Goal: Task Accomplishment & Management: Use online tool/utility

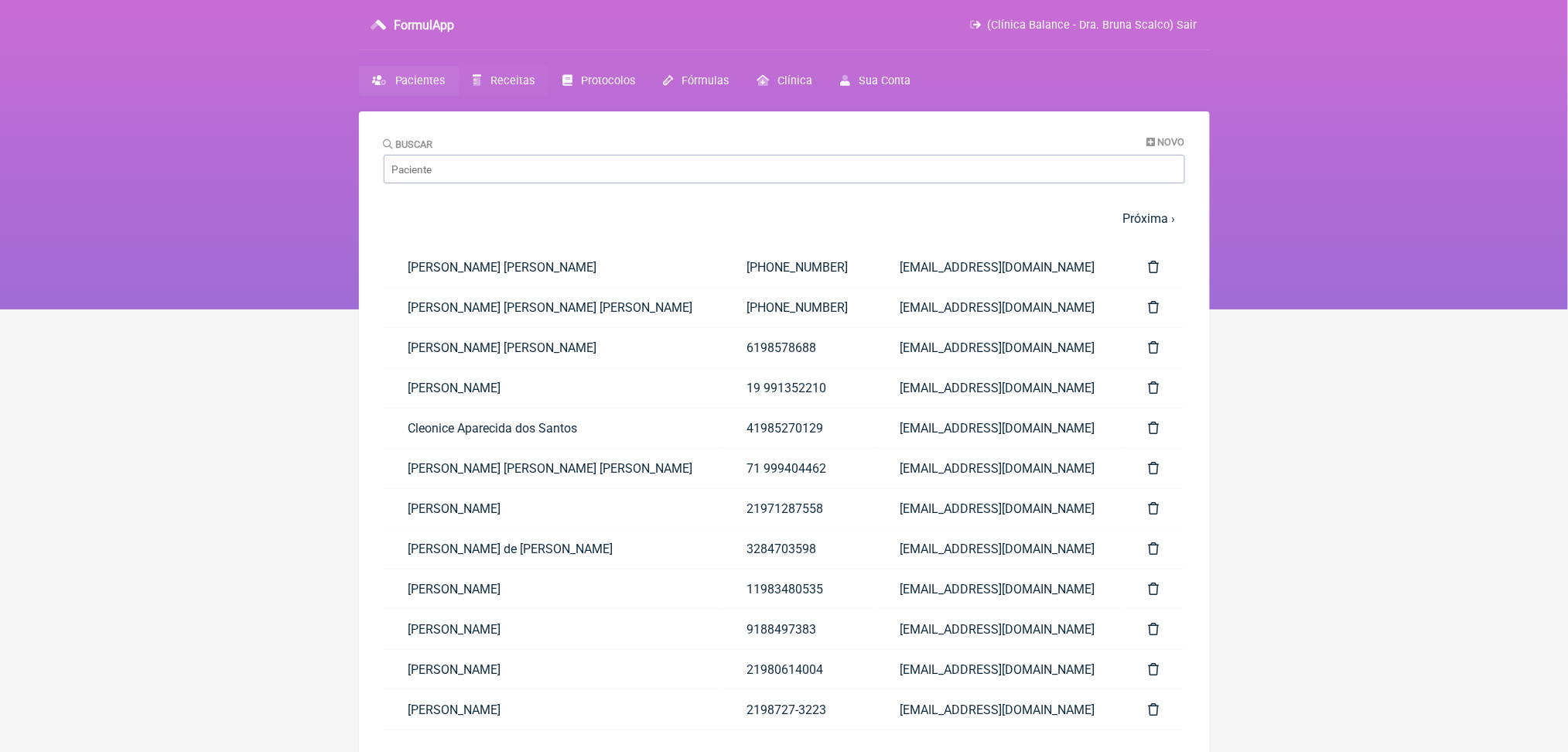
drag, startPoint x: 0, startPoint y: 0, endPoint x: 532, endPoint y: 98, distance: 541.0
click at [532, 87] on span "Receitas" at bounding box center [513, 81] width 45 height 13
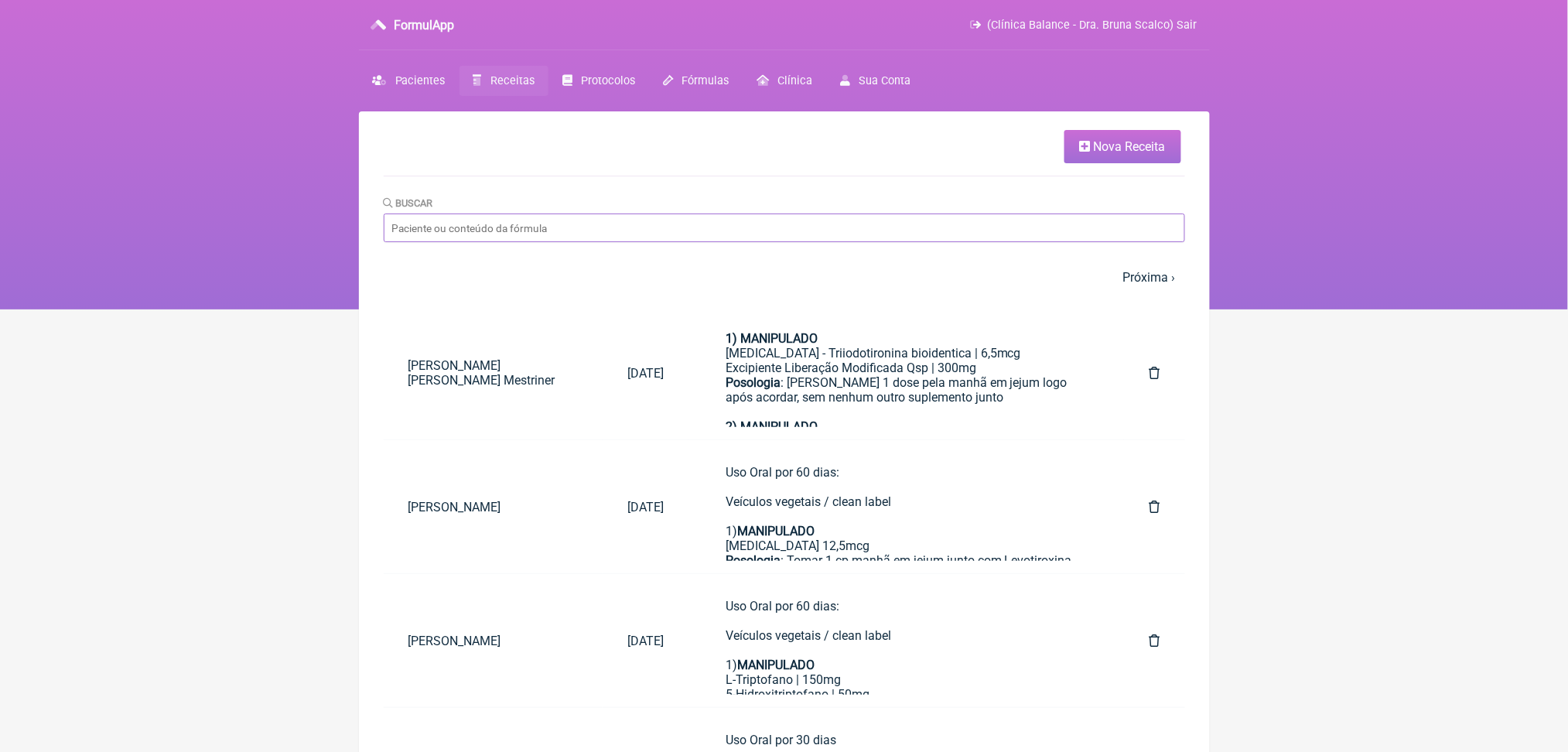
click at [550, 242] on input "Buscar" at bounding box center [784, 227] width 802 height 28
type input "oneida"
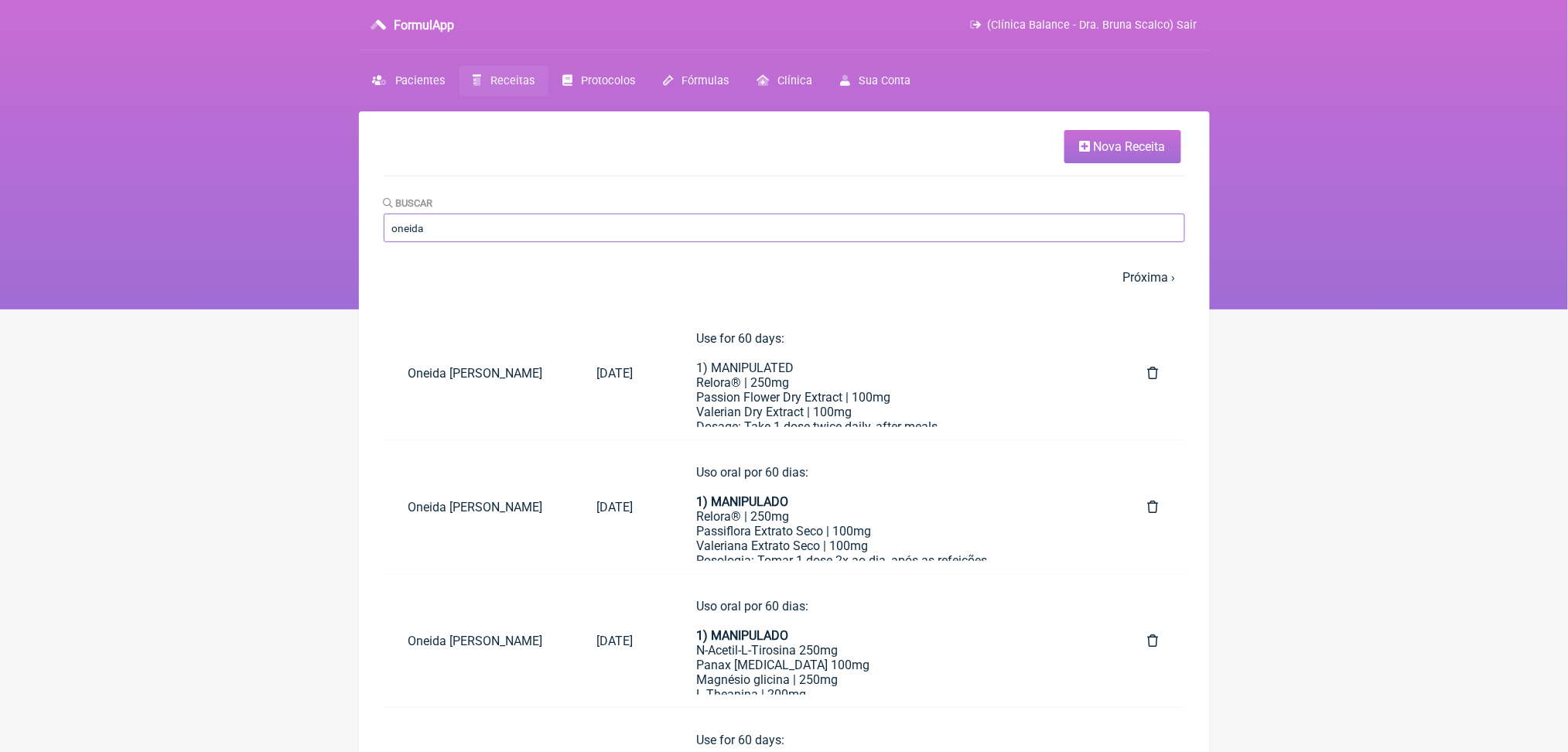
click at [1001, 242] on input "oneida" at bounding box center [784, 227] width 802 height 28
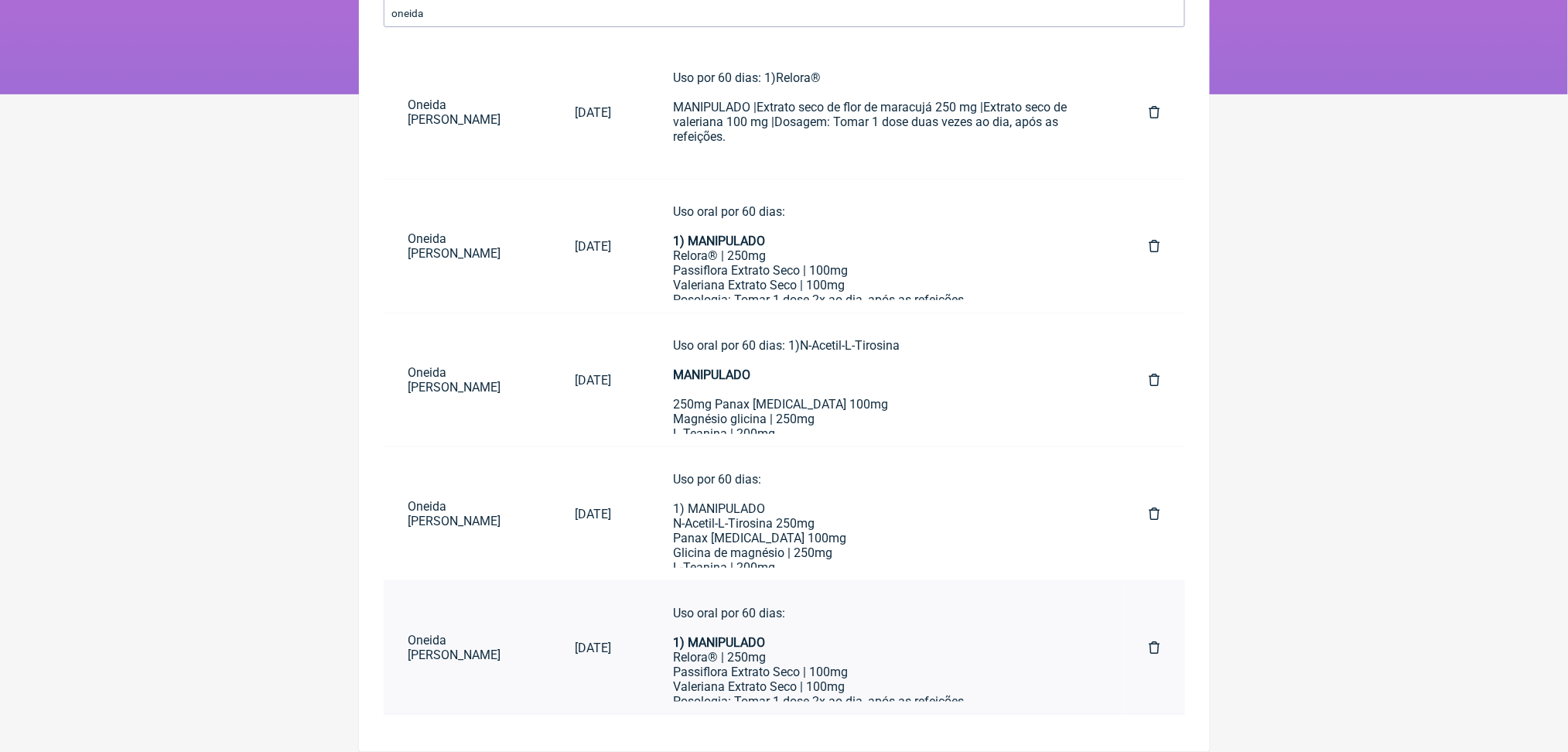
scroll to position [853, 0]
click at [950, 635] on div "Uso oral por 60 dias: 1) MANIPULADO Relora® | 250mg Passiflora Extrato Seco | 1…" at bounding box center [880, 372] width 414 height 634
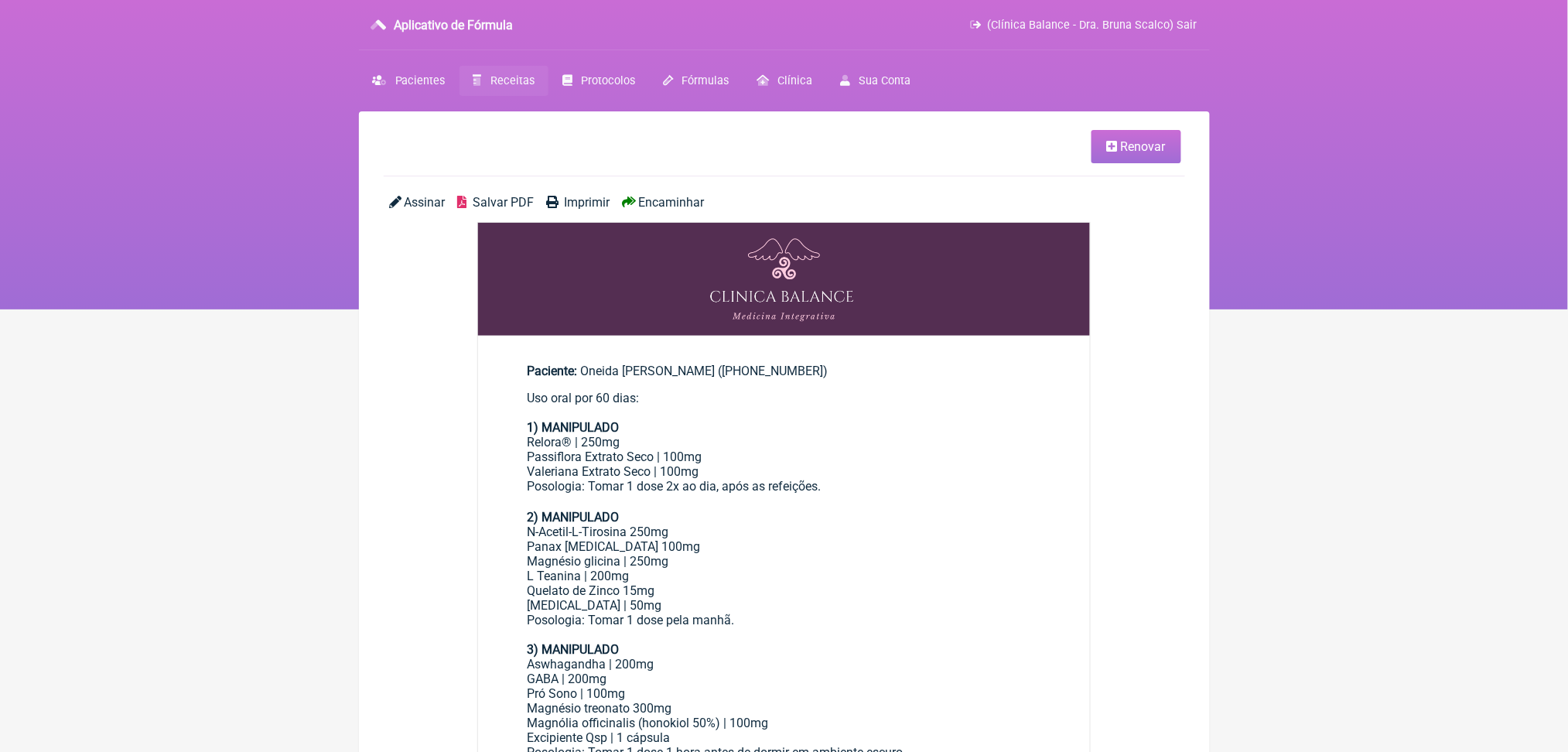
click at [1125, 146] on font "Renovar" at bounding box center [1143, 147] width 45 height 15
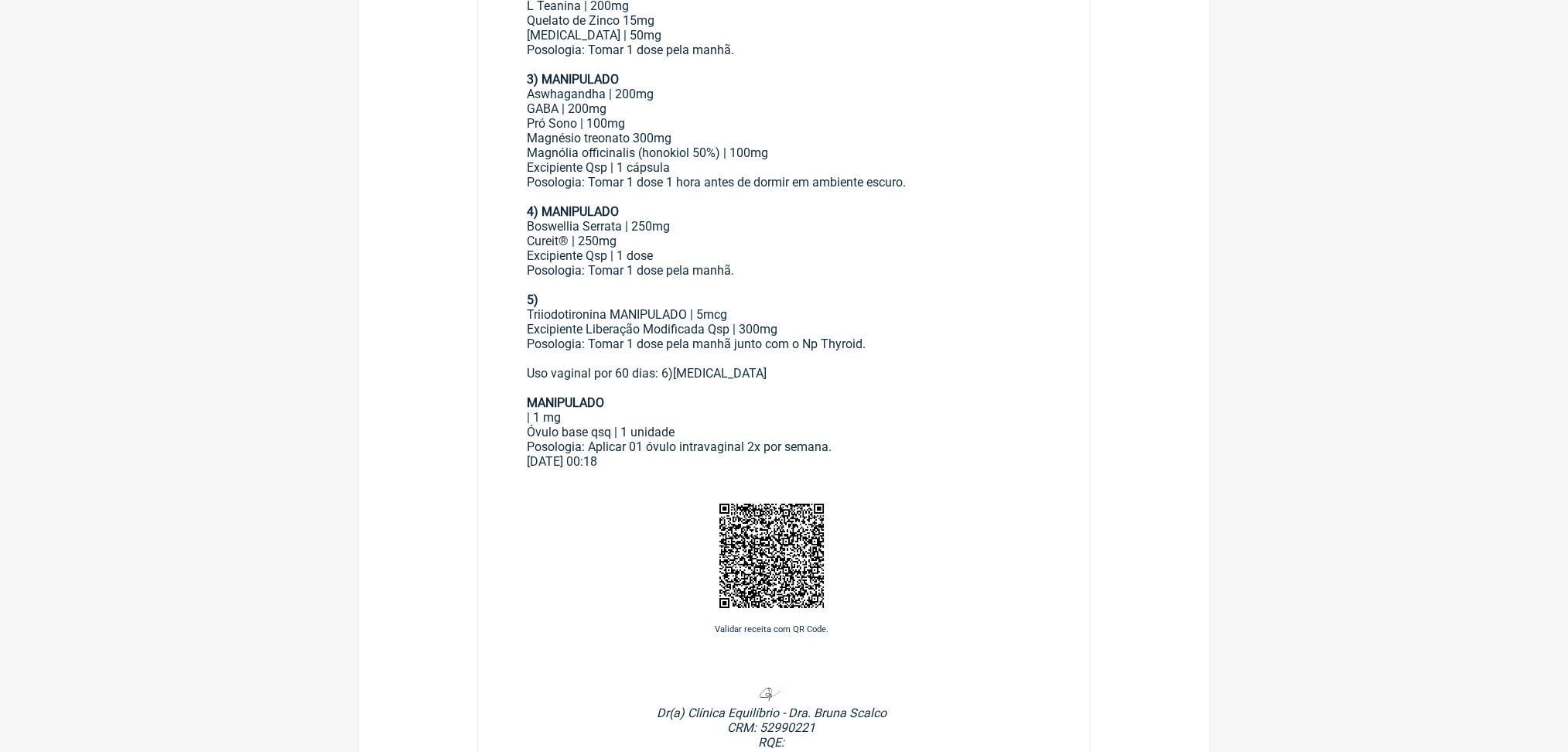
scroll to position [569, 0]
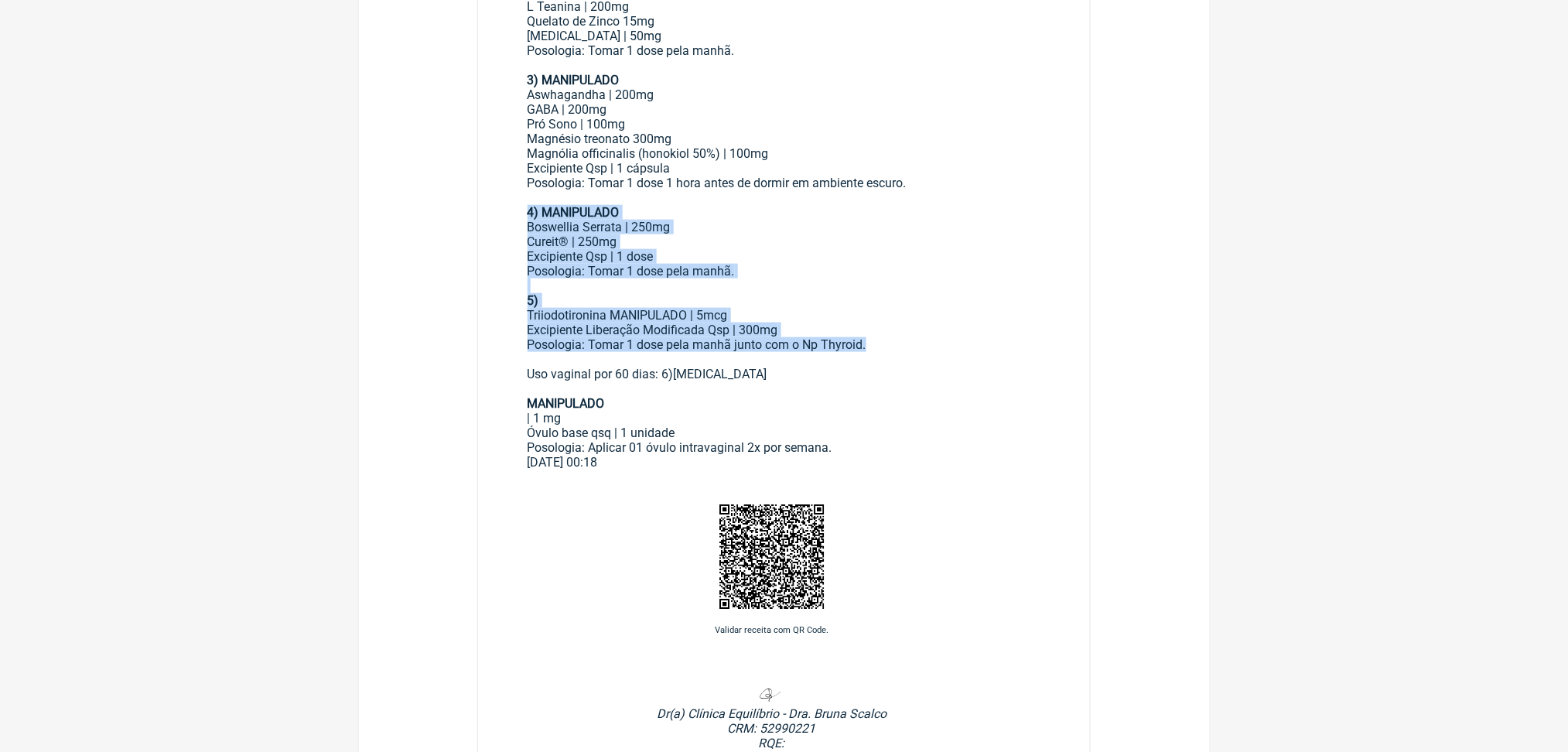
drag, startPoint x: 540, startPoint y: 370, endPoint x: 1005, endPoint y: 537, distance: 494.1
click at [1005, 455] on div "Uso oral por 60 dias: 1) MANIPULADO Relora® | 250mg Passiflora Extrato Seco | 1…" at bounding box center [784, 137] width 514 height 634
copy div "4) MANIPULADO Boswellia Serrata | 250mg Cureit® | 250mg Excipiente Qsp | 1 dose…"
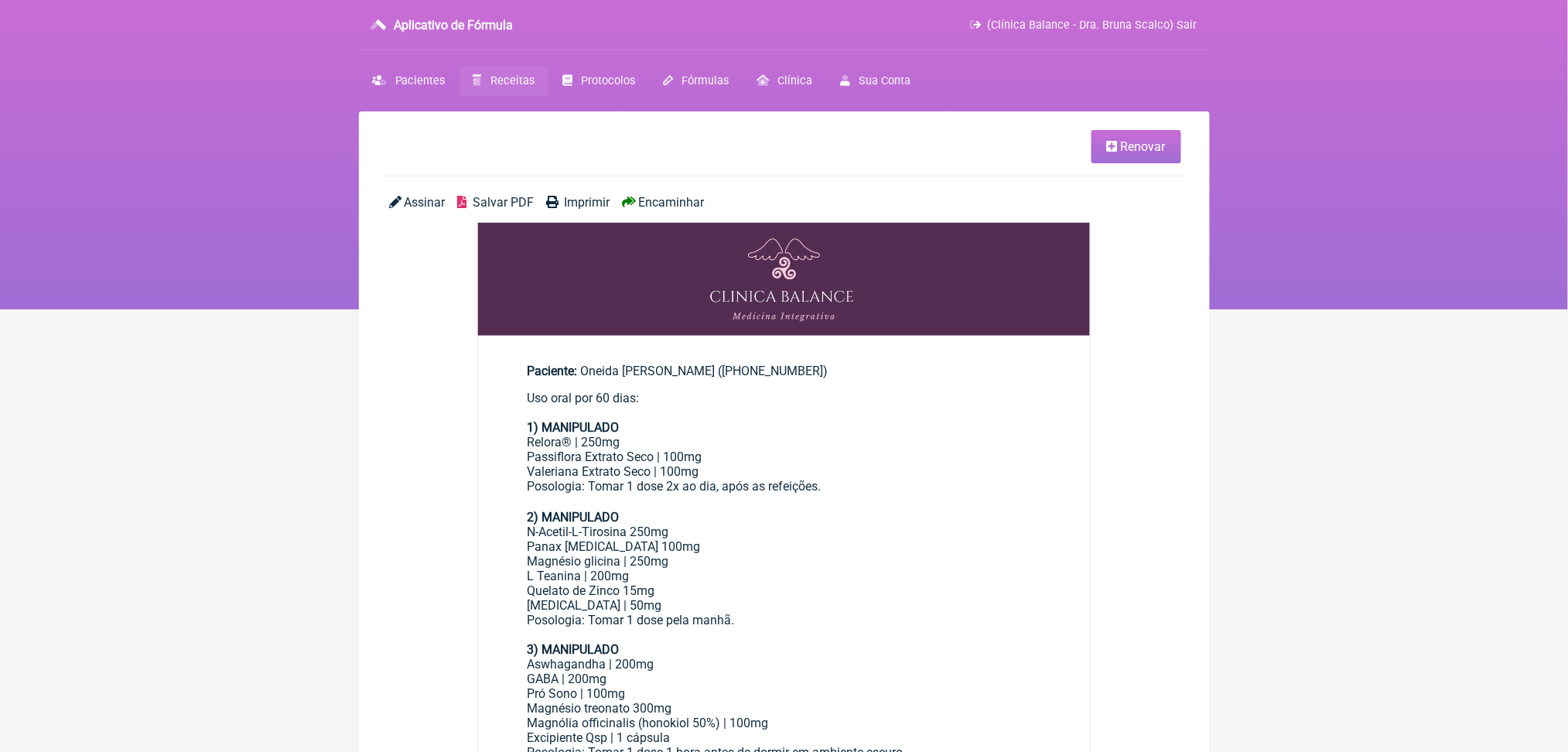
click at [534, 87] on font "Receitas" at bounding box center [513, 81] width 45 height 13
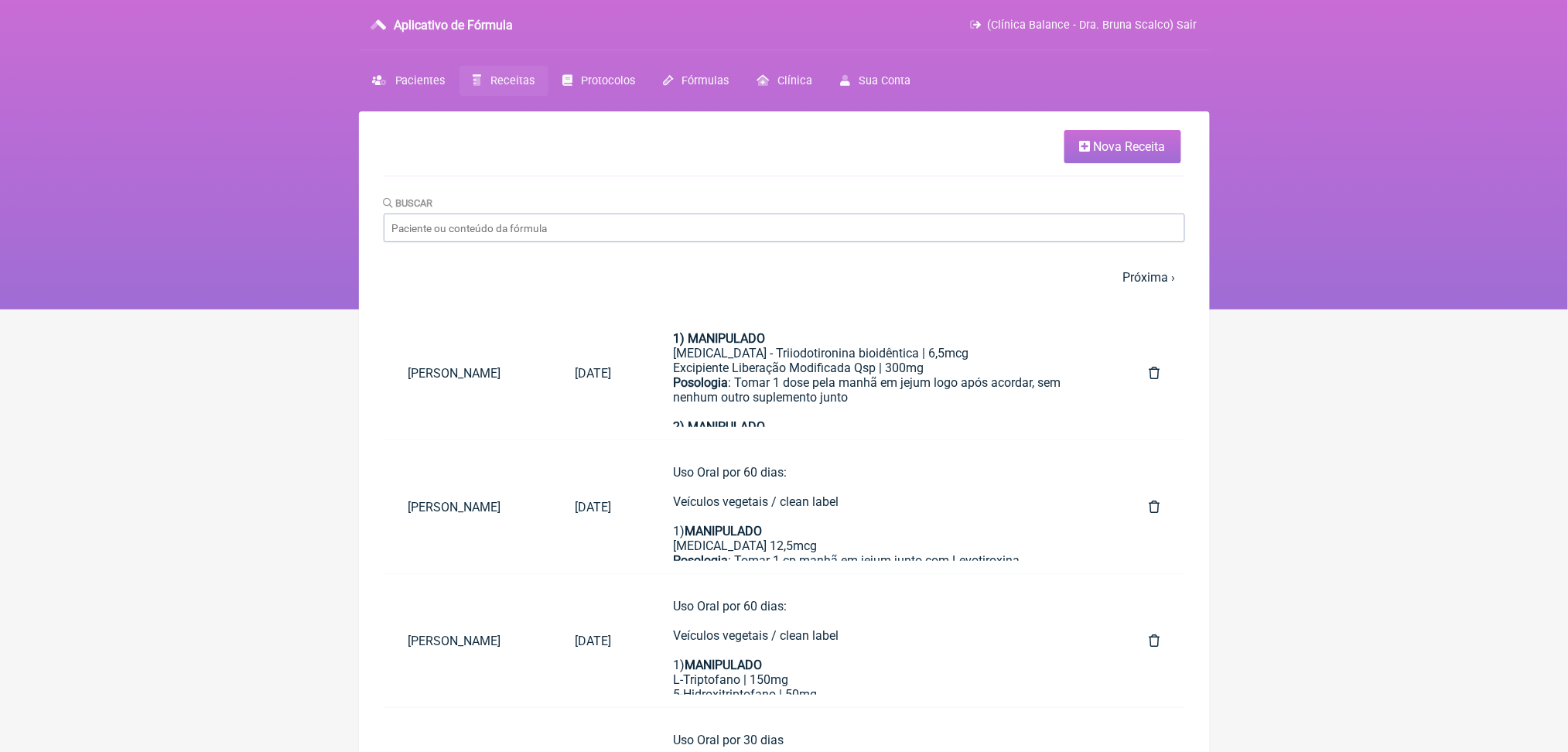
click at [1115, 152] on font "Nova Receita" at bounding box center [1130, 147] width 72 height 15
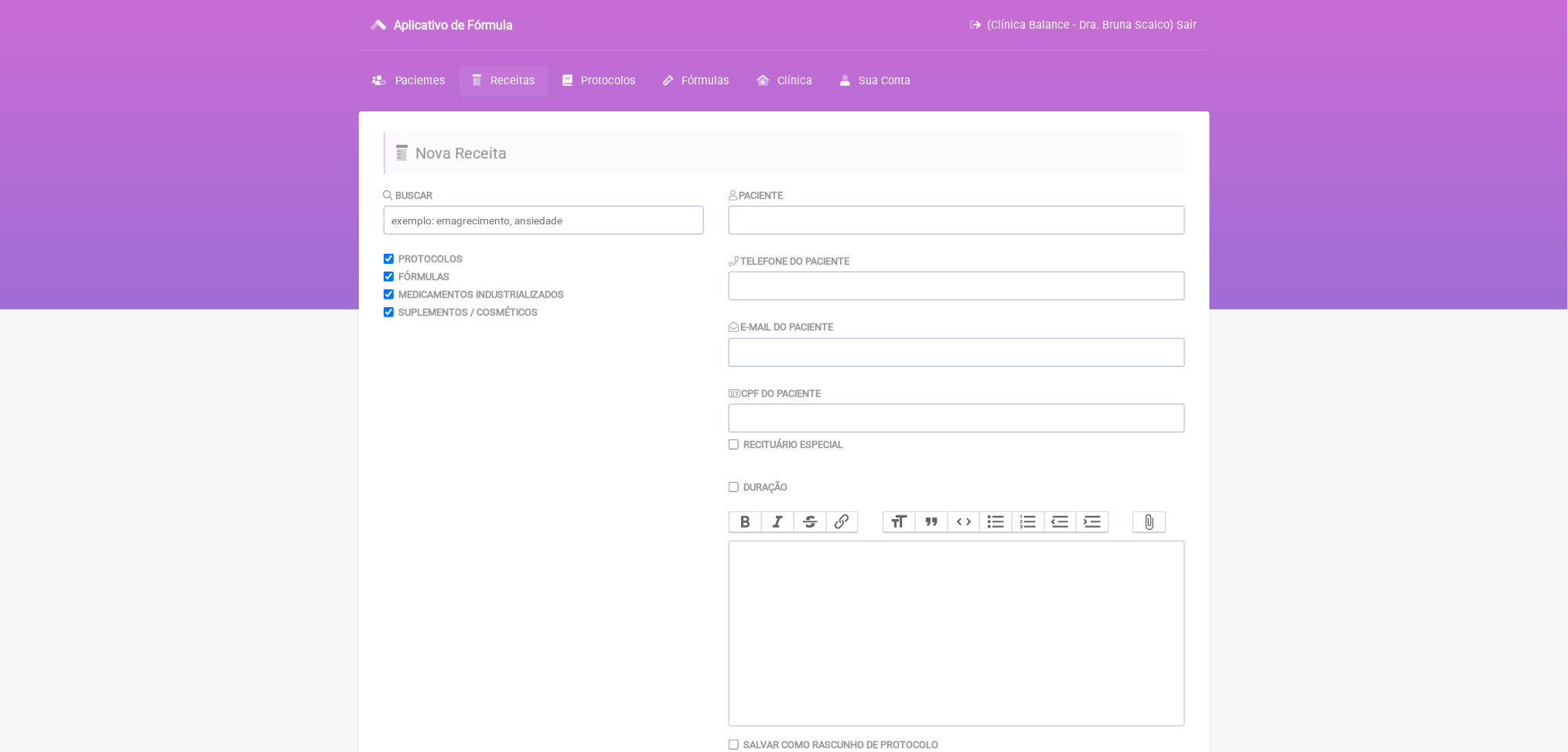
scroll to position [165, 0]
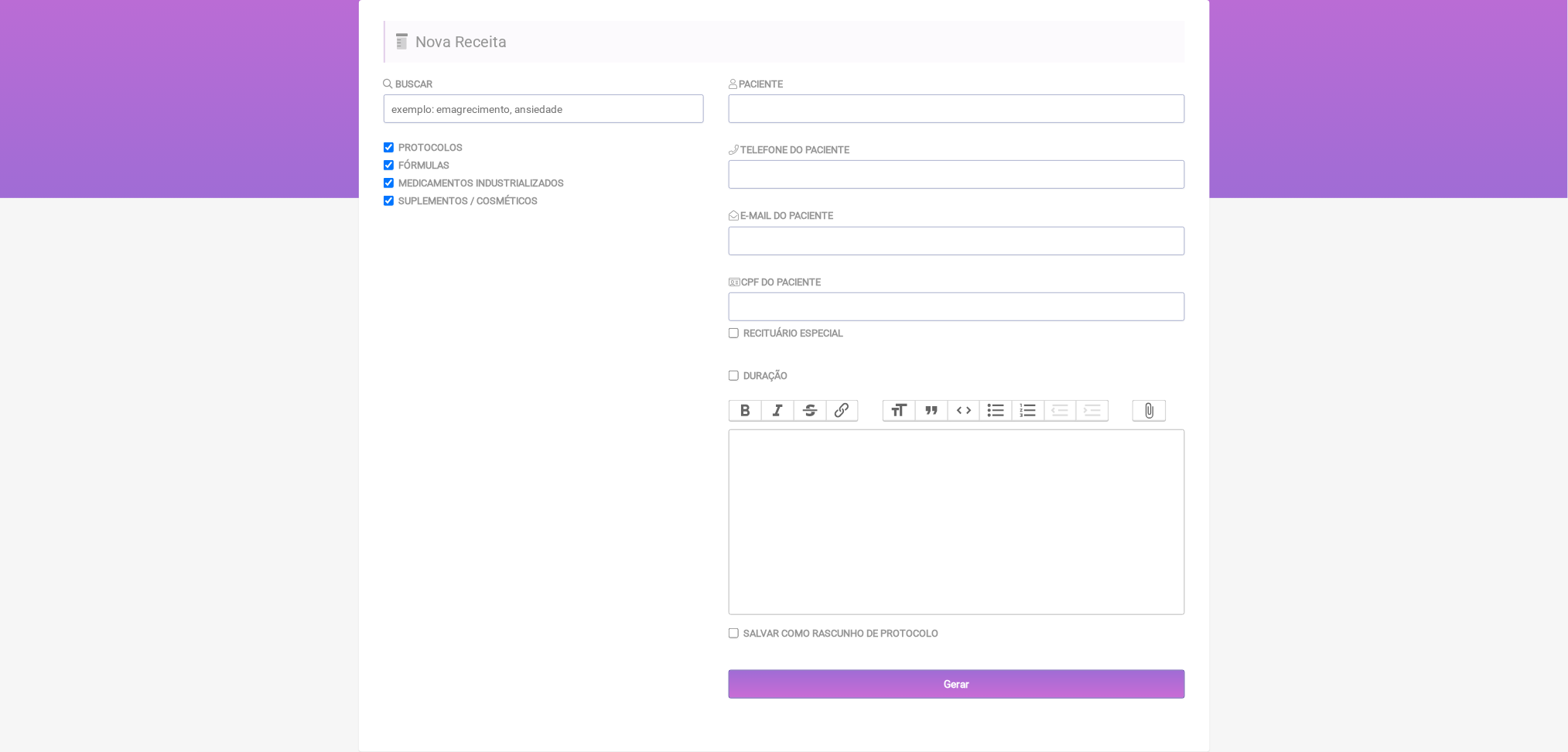
click at [848, 615] on trix-editor at bounding box center [957, 522] width 457 height 186
paste trix-editor "<div><strong>4) MANIPULADO<br></strong>Boswellia Serrata | 250mg<br>Cureit® | 2…"
type trix-editor "<div><strong>4) MANIPULADO<br></strong>Boswellia Serrata | 250mg<br>Cureit® | 2…"
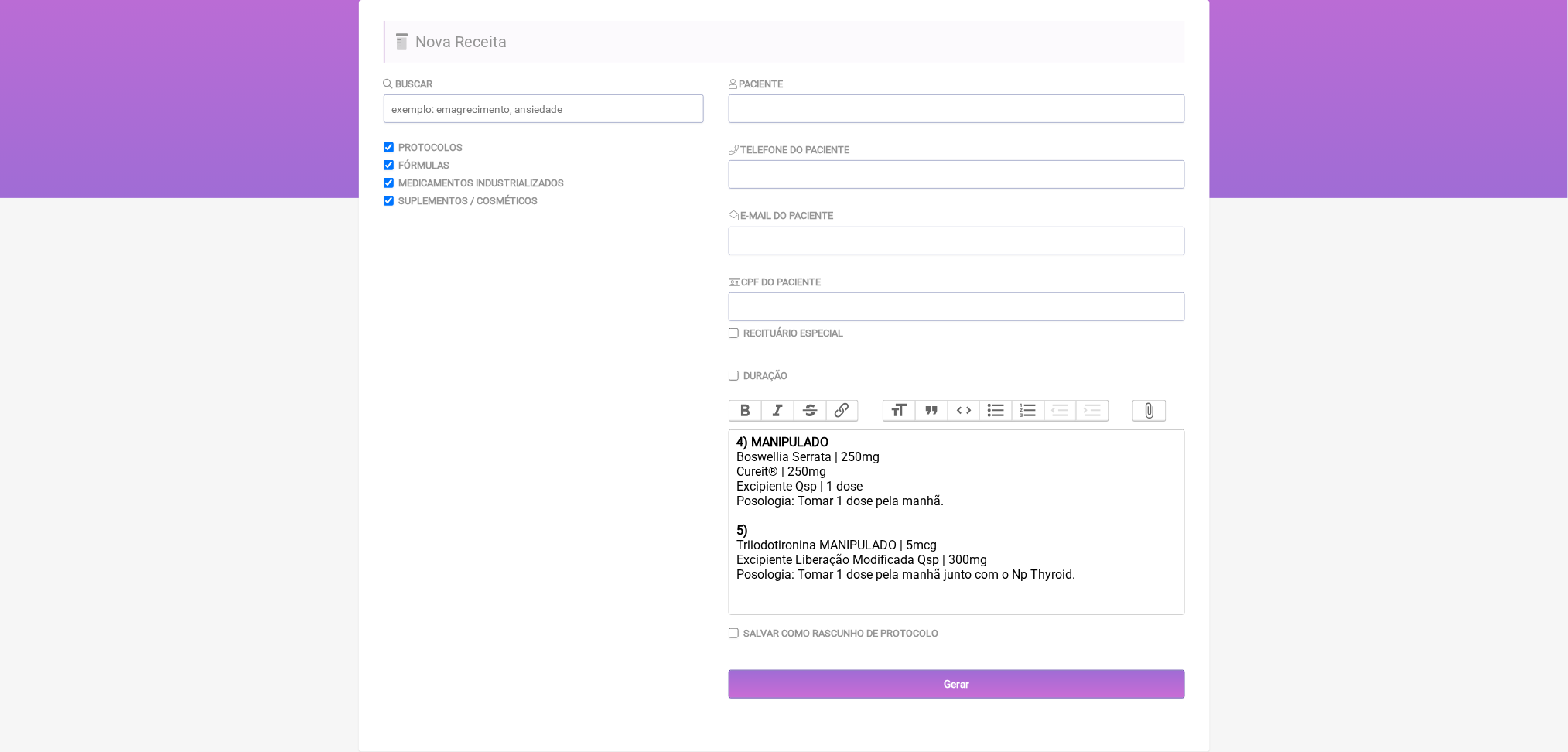
scroll to position [0, 0]
